Goal: Task Accomplishment & Management: Complete application form

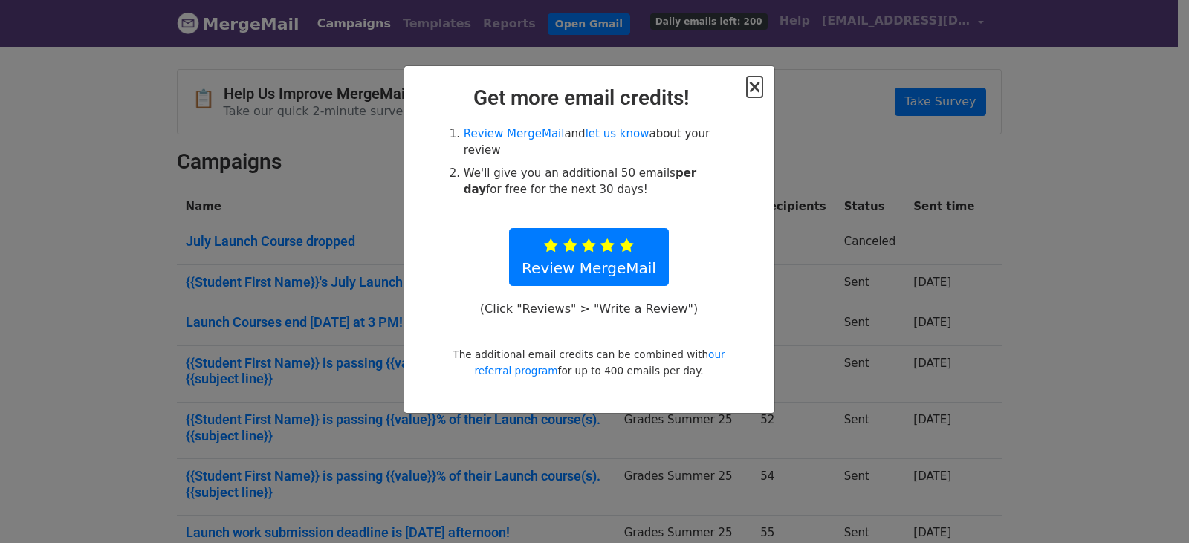
click at [762, 85] on span "×" at bounding box center [754, 87] width 15 height 21
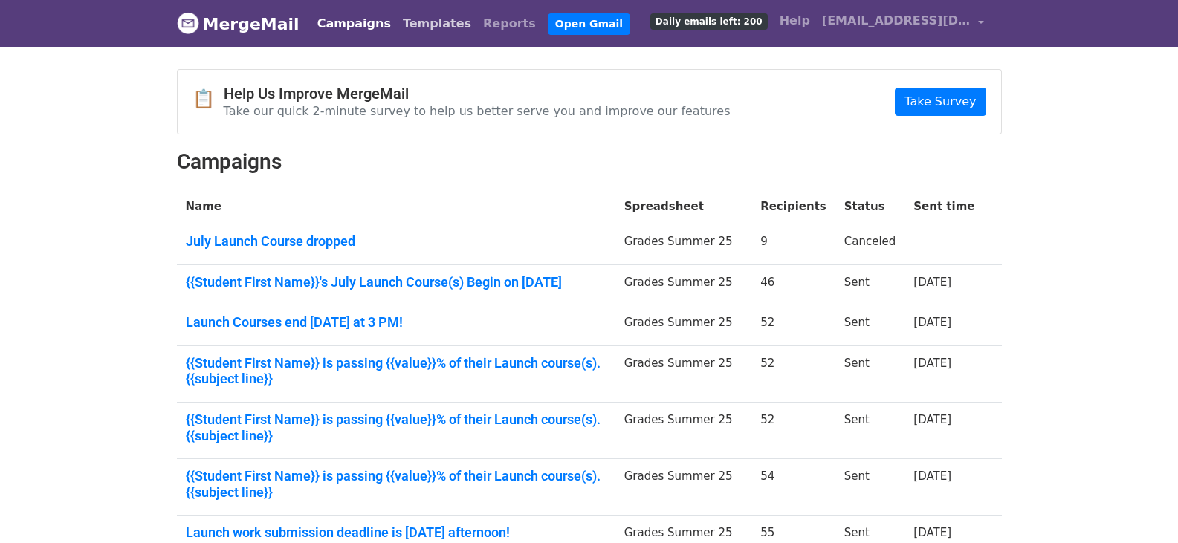
click at [418, 26] on link "Templates" at bounding box center [437, 24] width 80 height 30
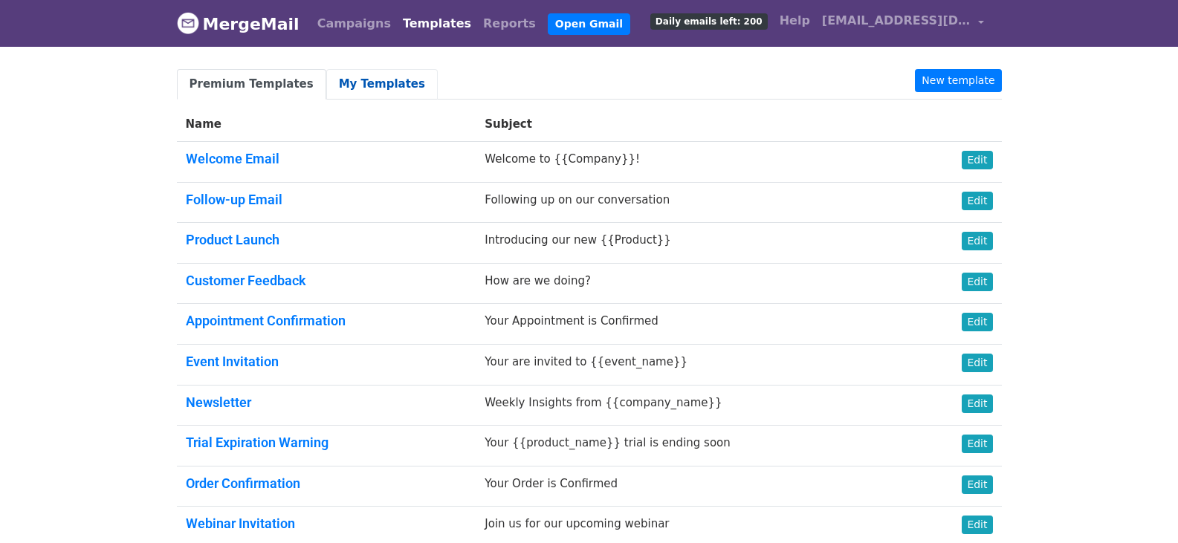
click at [354, 85] on link "My Templates" at bounding box center [381, 84] width 111 height 30
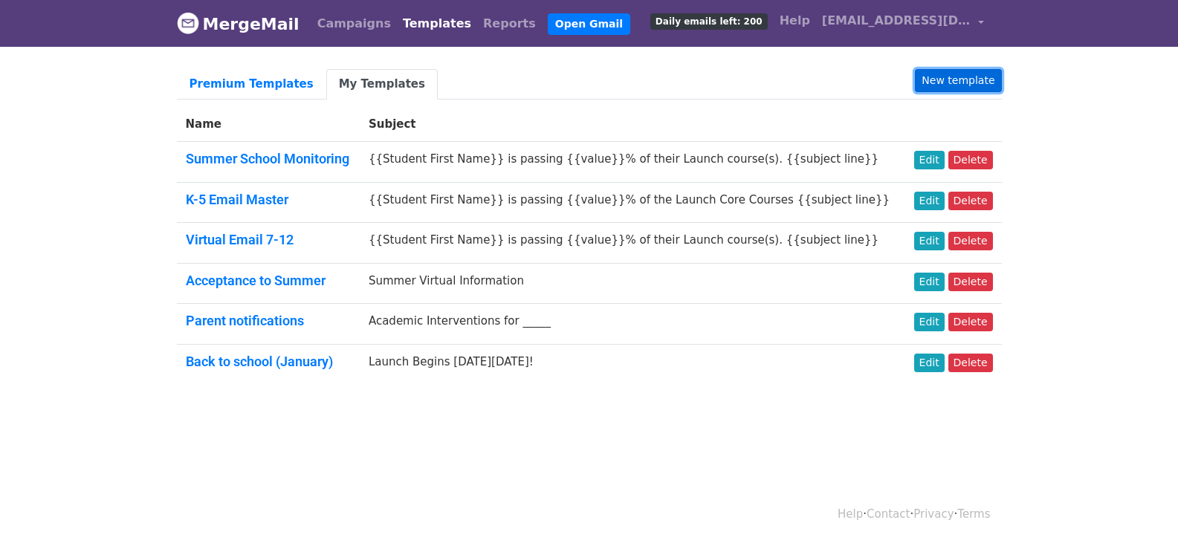
click at [945, 83] on link "New template" at bounding box center [958, 80] width 86 height 23
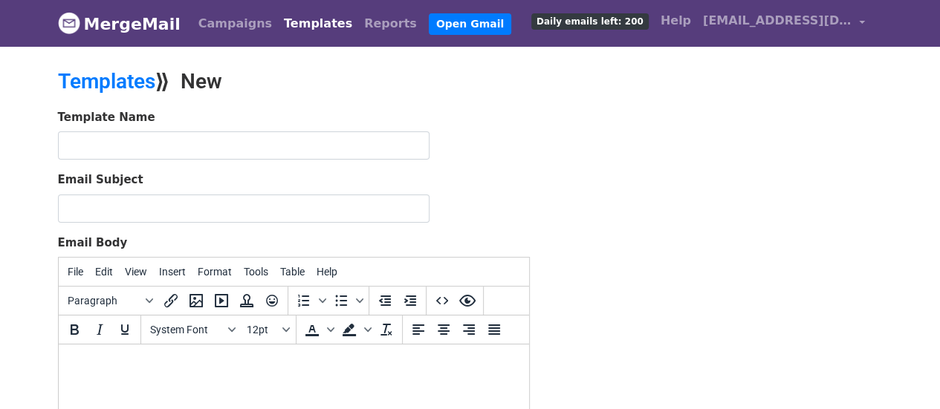
click at [119, 352] on html at bounding box center [293, 365] width 470 height 40
paste body "To enrich screen reader interactions, please activate Accessibility in Grammarl…"
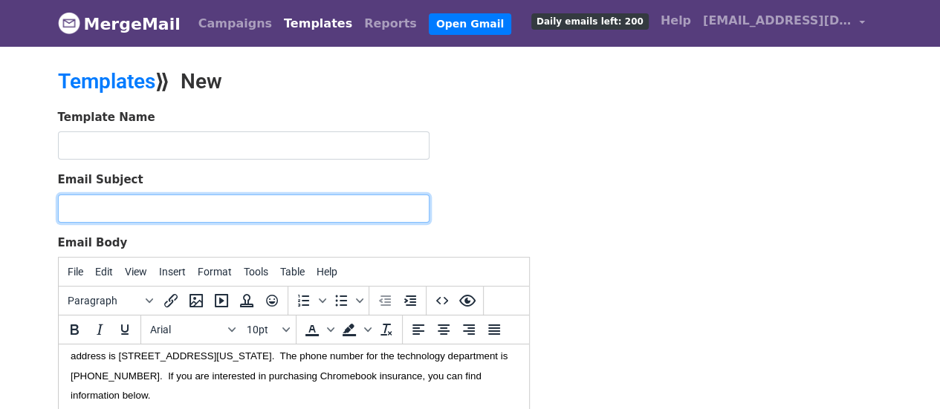
click at [149, 204] on input "Email Subject" at bounding box center [244, 209] width 372 height 28
paste input "Welcome to 9-12 Grade Online Learning!"
click at [135, 206] on input "Welcome to 9-12 Grade Online Learning!" at bounding box center [244, 209] width 372 height 28
click at [137, 206] on input "Welcome to 7-12 Grade Online Learning!" at bounding box center [244, 209] width 372 height 28
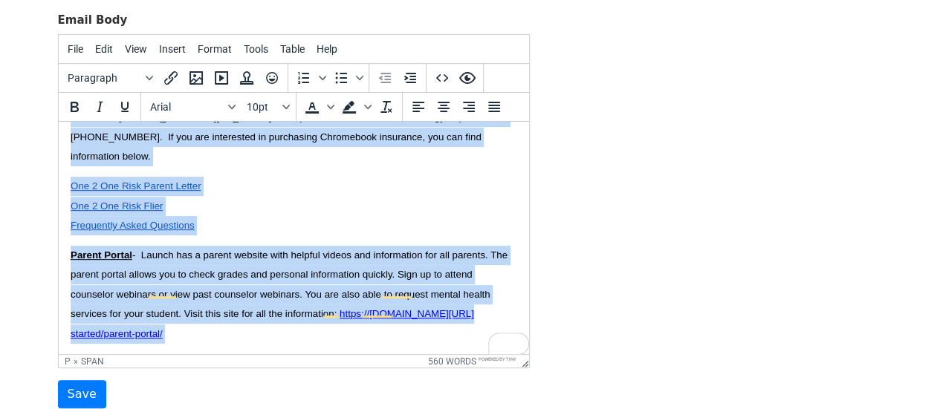
scroll to position [340, 0]
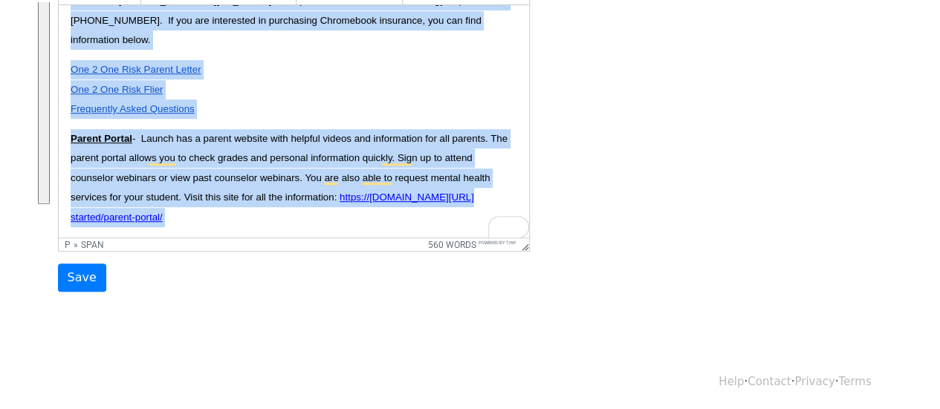
drag, startPoint x: 70, startPoint y: 23, endPoint x: 252, endPoint y: 420, distance: 436.6
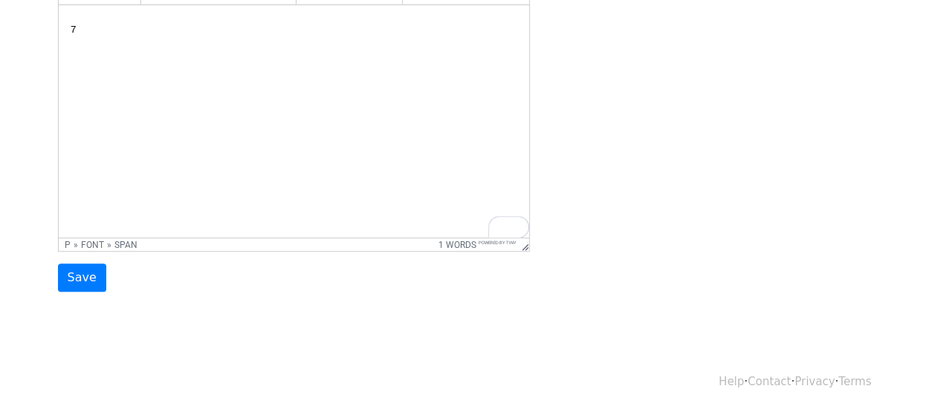
scroll to position [191, 0]
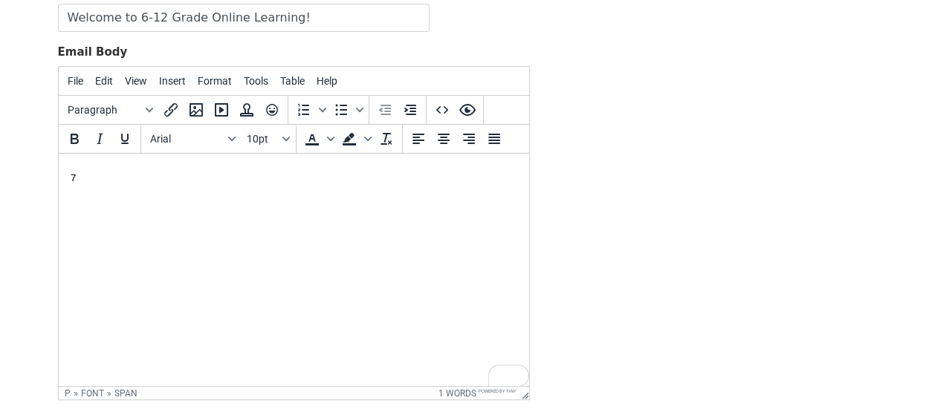
drag, startPoint x: 110, startPoint y: 172, endPoint x: 97, endPoint y: 187, distance: 20.0
click at [110, 172] on p "7" at bounding box center [293, 178] width 447 height 24
drag, startPoint x: 108, startPoint y: 175, endPoint x: 92, endPoint y: 331, distance: 156.1
click at [58, 182] on html "7" at bounding box center [293, 178] width 470 height 48
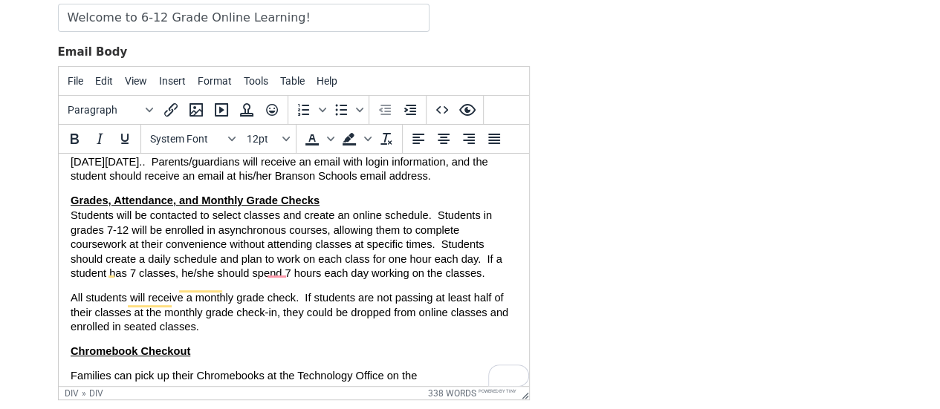
scroll to position [16, 0]
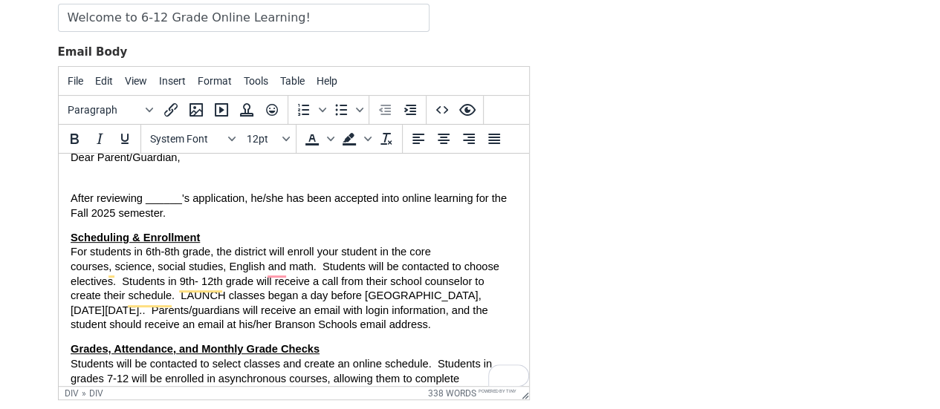
click at [266, 272] on span "For students in 6th-8th grade, the district will enroll your student in the cor…" at bounding box center [284, 288] width 429 height 85
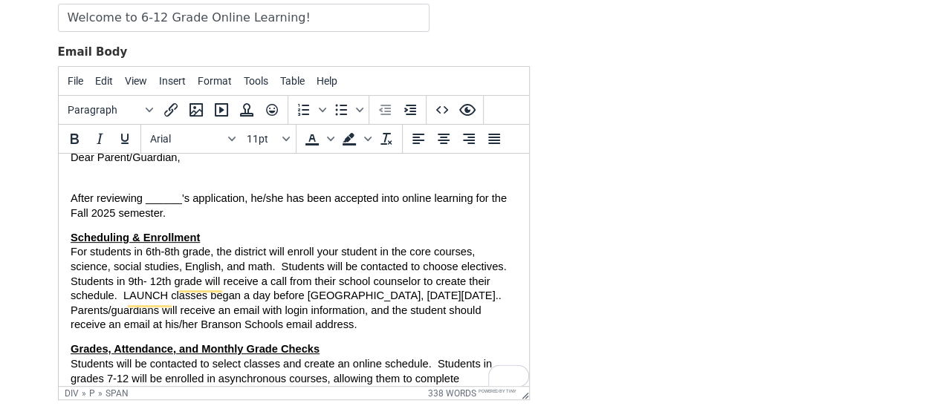
scroll to position [90, 0]
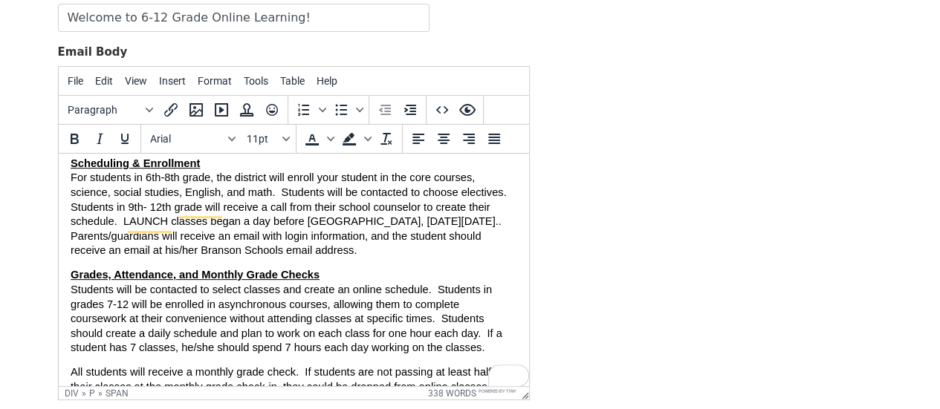
click at [104, 305] on span "Students will be contacted to select classes and create an online schedule. Stu…" at bounding box center [286, 319] width 432 height 70
click at [105, 304] on span "Students will be contacted to select classes and create an online schedule. Stu…" at bounding box center [286, 319] width 432 height 70
drag, startPoint x: 567, startPoint y: 242, endPoint x: 557, endPoint y: 249, distance: 12.2
click at [567, 243] on div "Template Name Email Subject Welcome to 6-12 Grade Online Learning! Email Body F…" at bounding box center [470, 179] width 847 height 523
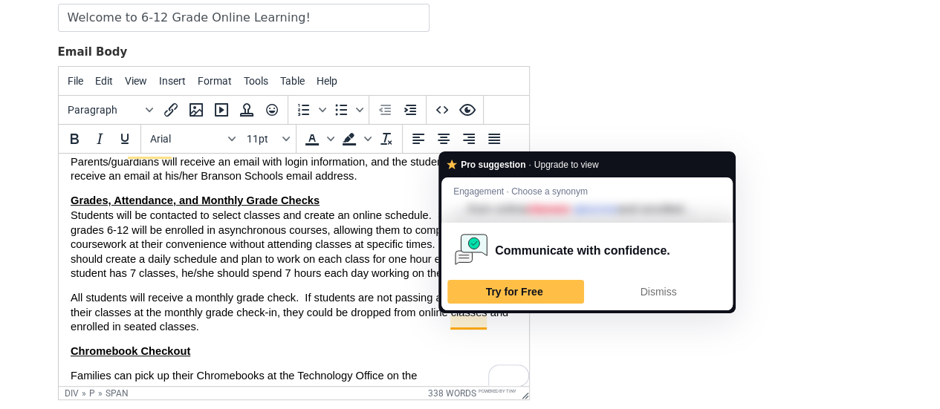
scroll to position [313, 0]
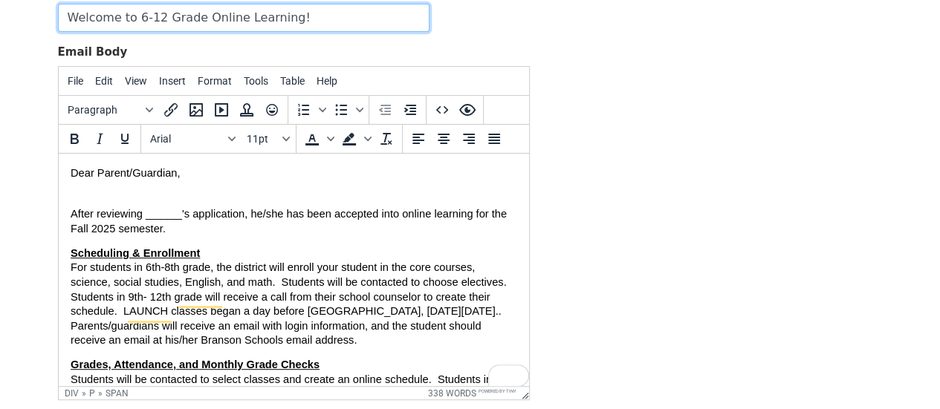
drag, startPoint x: 331, startPoint y: 19, endPoint x: 56, endPoint y: 17, distance: 275.0
click at [56, 17] on div "Template Name Email Subject Welcome to 6-12 Grade Online Learning! Email Body F…" at bounding box center [294, 179] width 494 height 523
paste input "Virtual Information (7-12)"
type input "Virtual Information (7-12)"
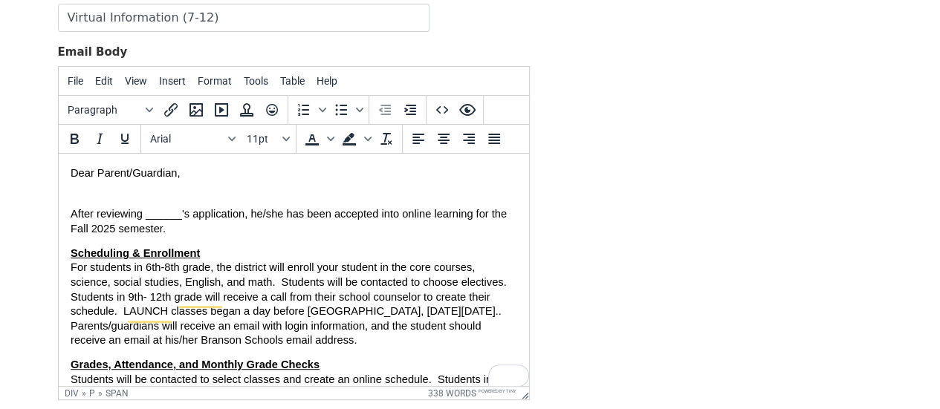
click at [155, 214] on span "After reviewing ______'s application, he/she has been accepted into online lear…" at bounding box center [288, 221] width 436 height 27
click at [152, 216] on span "After reviewing ______'s application, he/she has been accepted into online lear…" at bounding box center [288, 221] width 436 height 27
drag, startPoint x: 146, startPoint y: 215, endPoint x: 180, endPoint y: 212, distance: 33.6
click at [180, 212] on span "After reviewing ______'s application, he/she has been accepted into online lear…" at bounding box center [288, 221] width 436 height 27
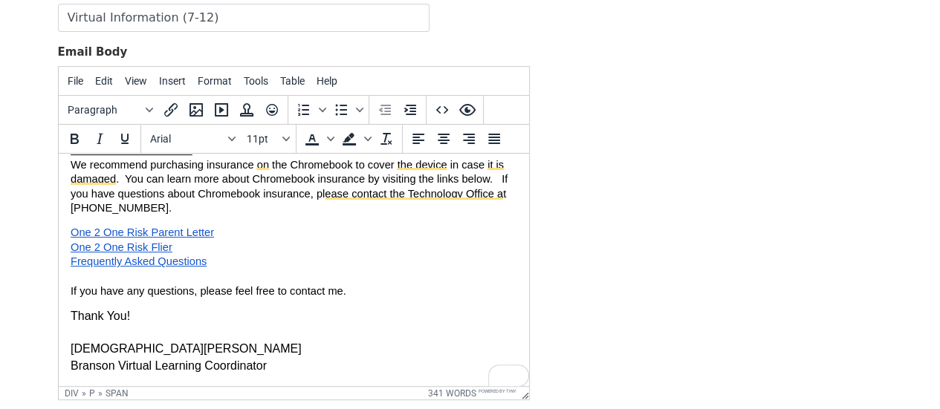
scroll to position [340, 0]
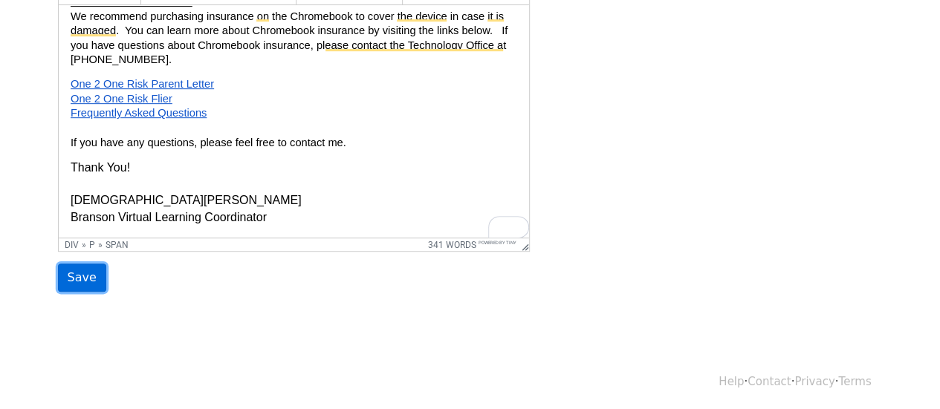
click at [80, 273] on input "Save" at bounding box center [82, 278] width 48 height 28
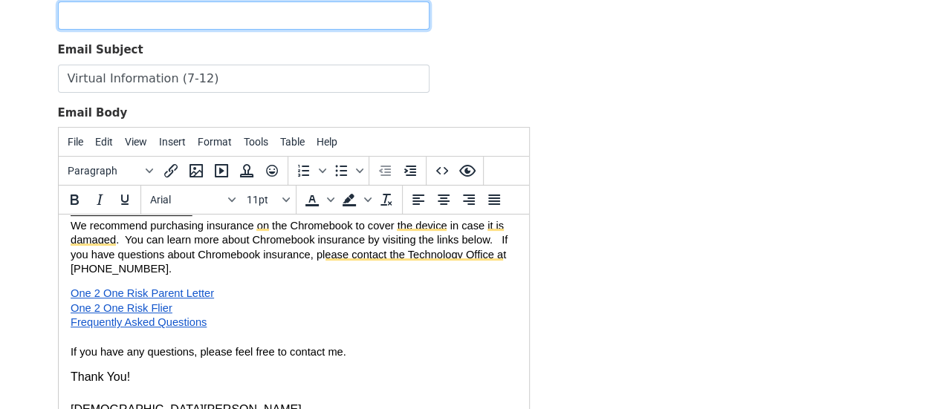
scroll to position [0, 0]
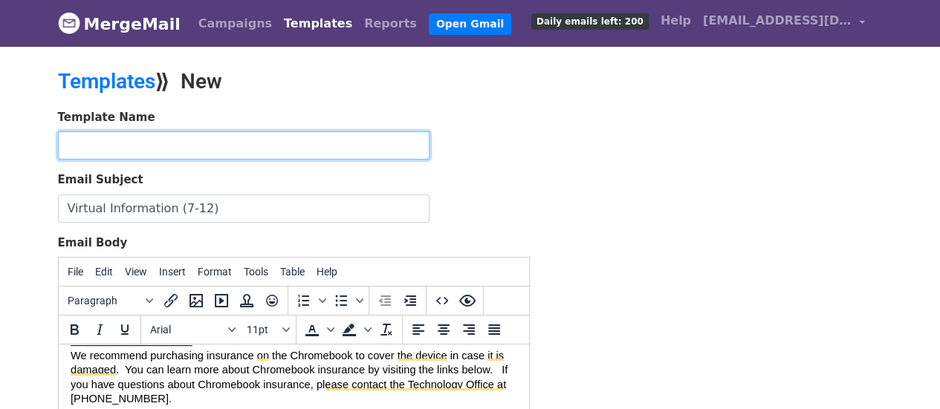
click at [123, 152] on input "text" at bounding box center [244, 146] width 372 height 28
click at [172, 143] on input "Virtual Acceptance 7-12" at bounding box center [244, 146] width 372 height 28
type input "Virtual Acceptance 6-12"
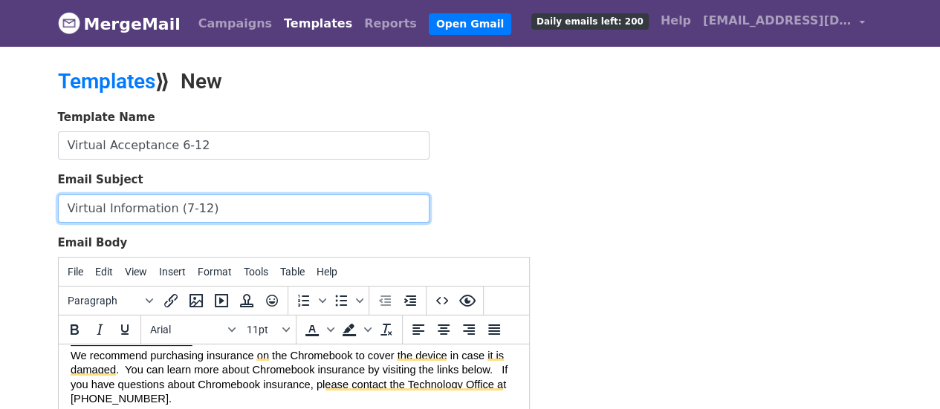
click at [178, 202] on input "Virtual Information (7-12)" at bounding box center [244, 209] width 372 height 28
click at [234, 206] on input "Virtual Information (6-12)" at bounding box center [244, 209] width 372 height 28
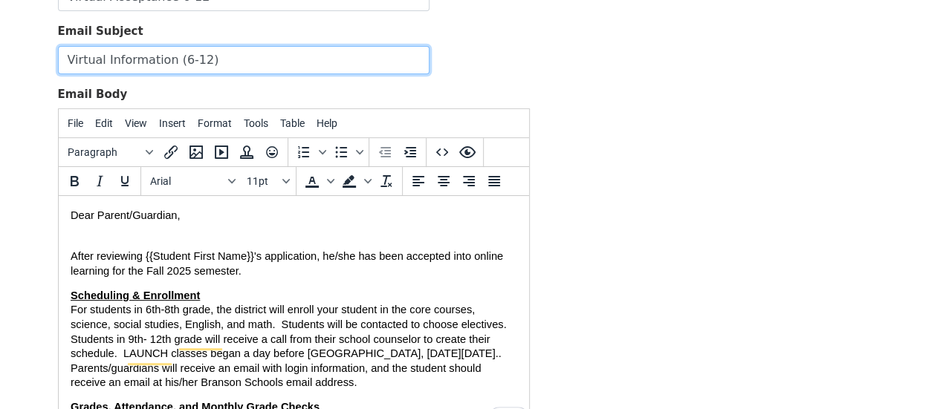
type input "Virtual Information (6-12)"
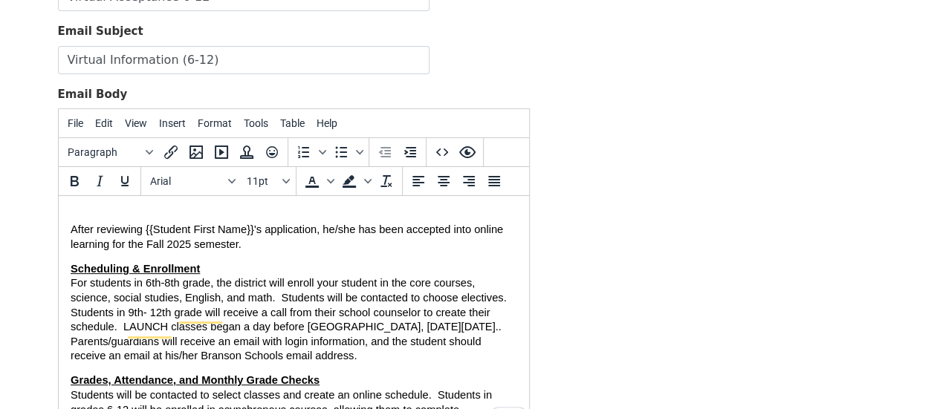
scroll to position [27, 0]
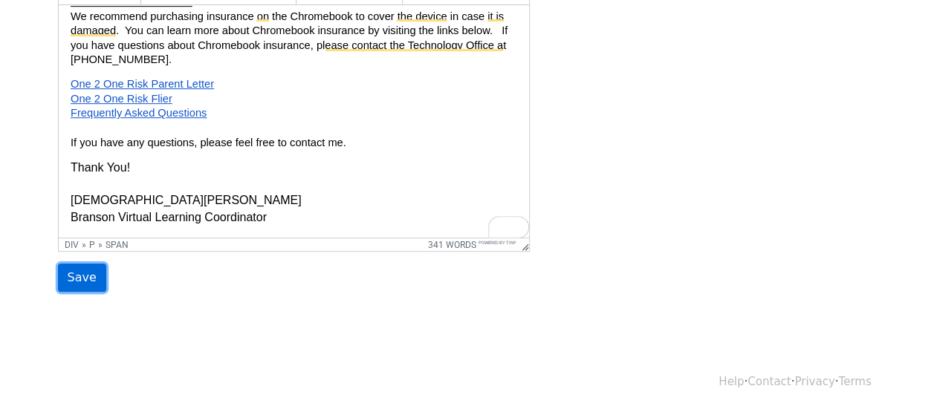
click at [70, 279] on input "Save" at bounding box center [82, 278] width 48 height 28
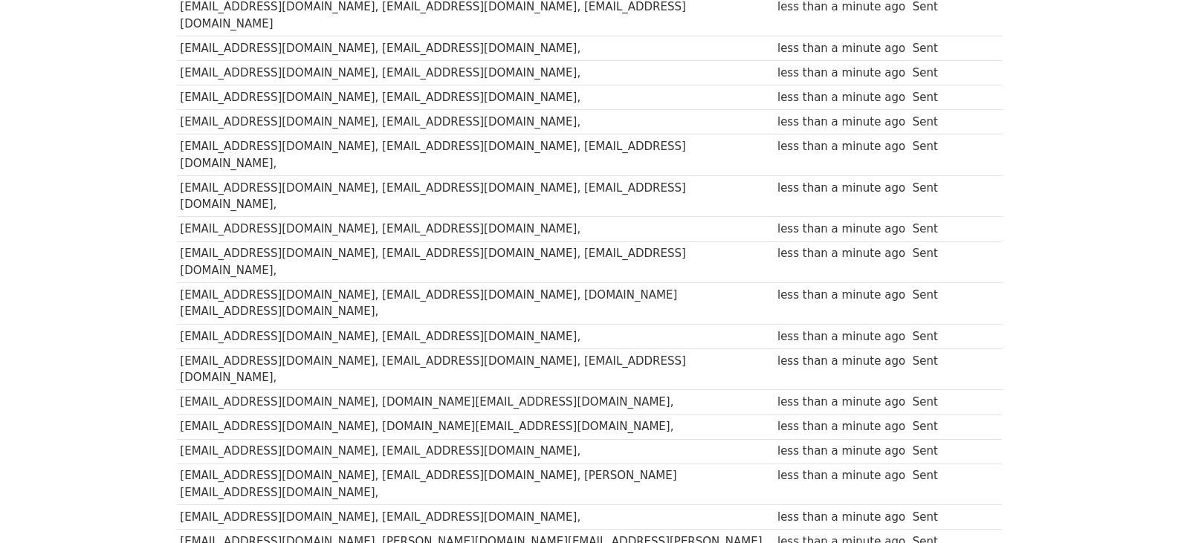
scroll to position [669, 0]
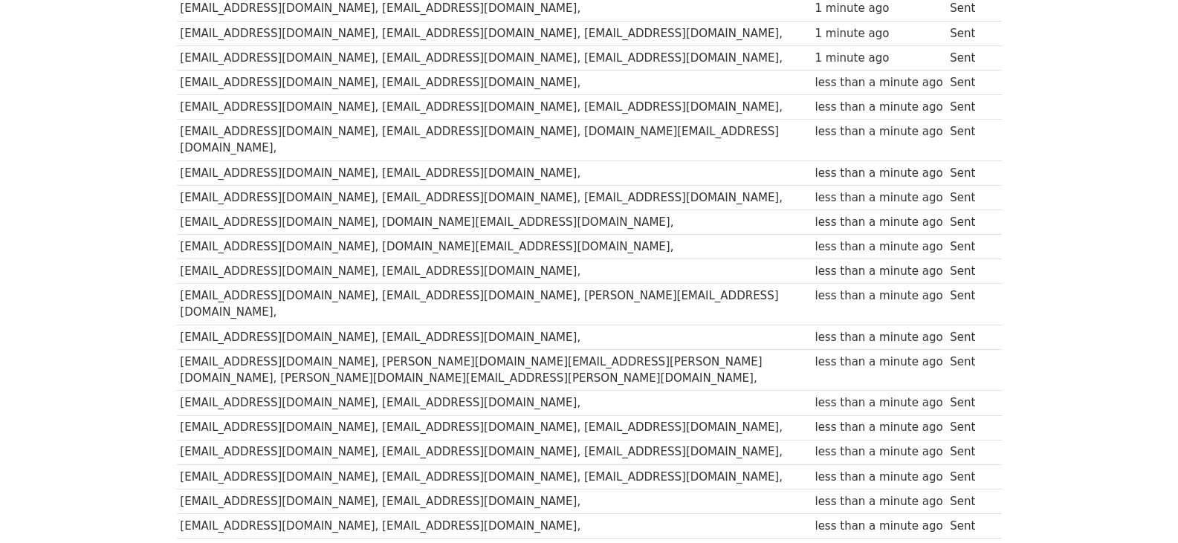
scroll to position [300, 0]
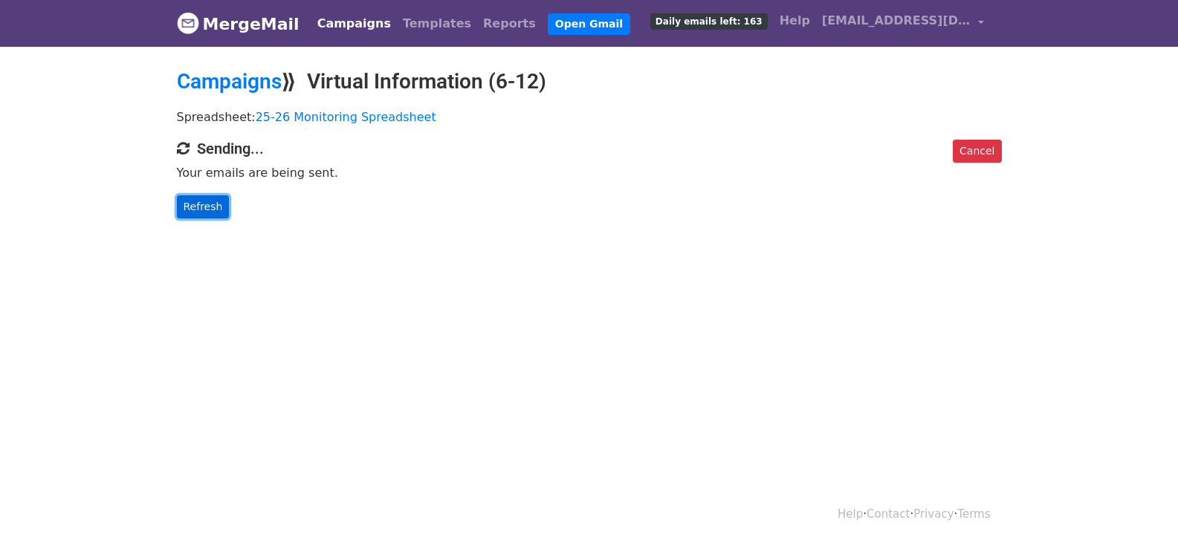
click at [195, 204] on link "Refresh" at bounding box center [203, 206] width 53 height 23
